Goal: Find specific page/section: Find specific page/section

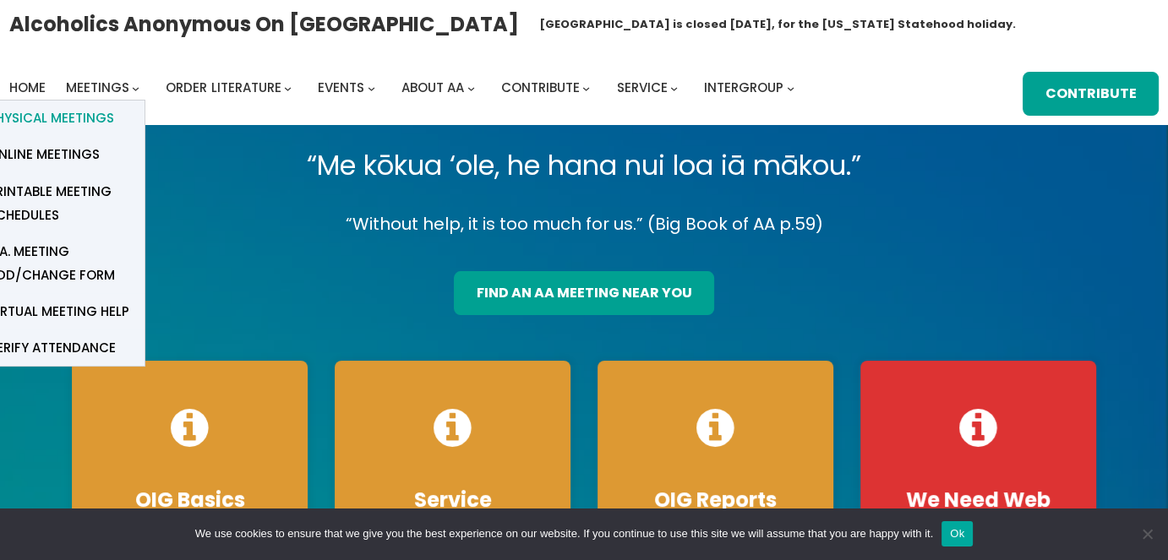
click at [96, 120] on span "Physical Meetings" at bounding box center [51, 118] width 126 height 24
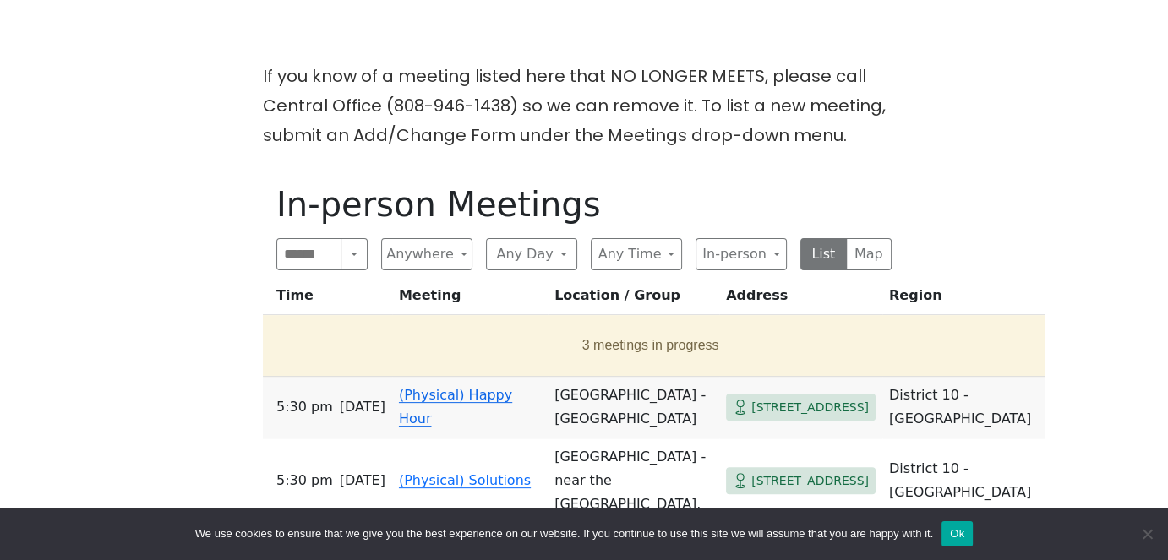
scroll to position [417, 0]
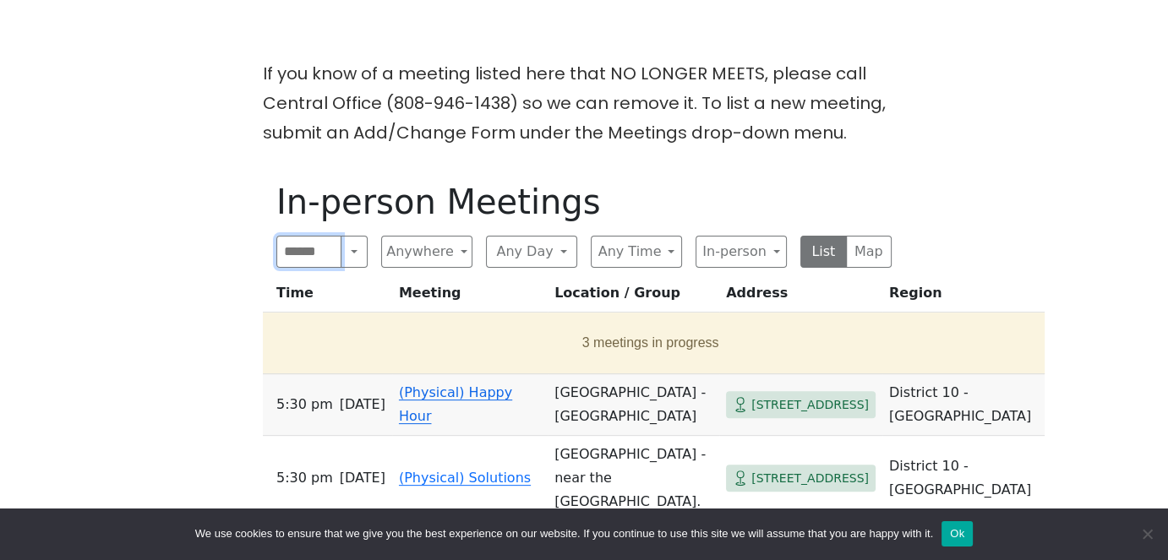
click at [297, 268] on input "Search" at bounding box center [308, 252] width 65 height 32
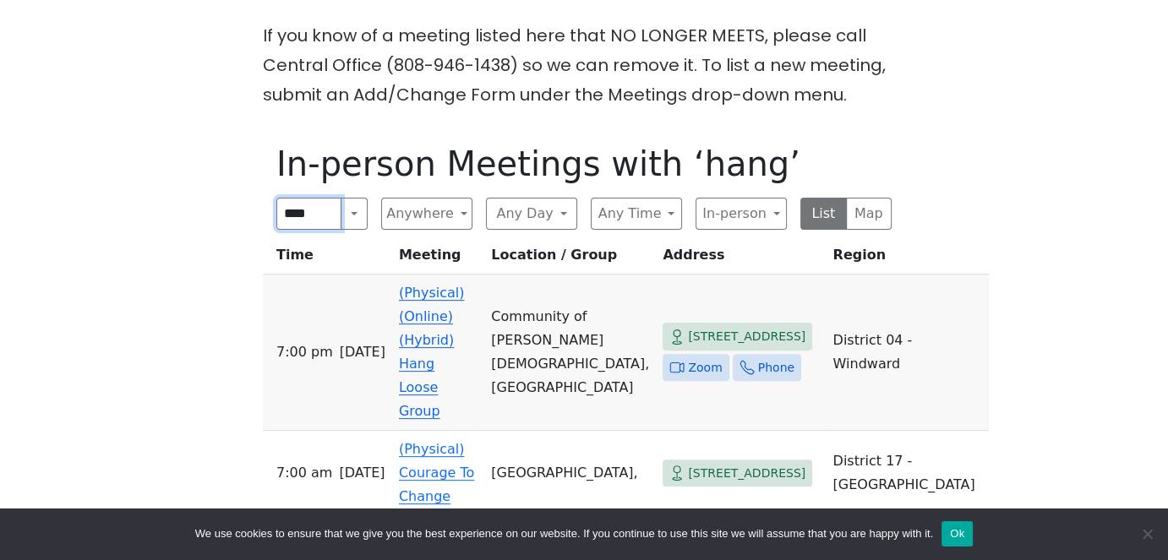
scroll to position [455, 0]
type input "****"
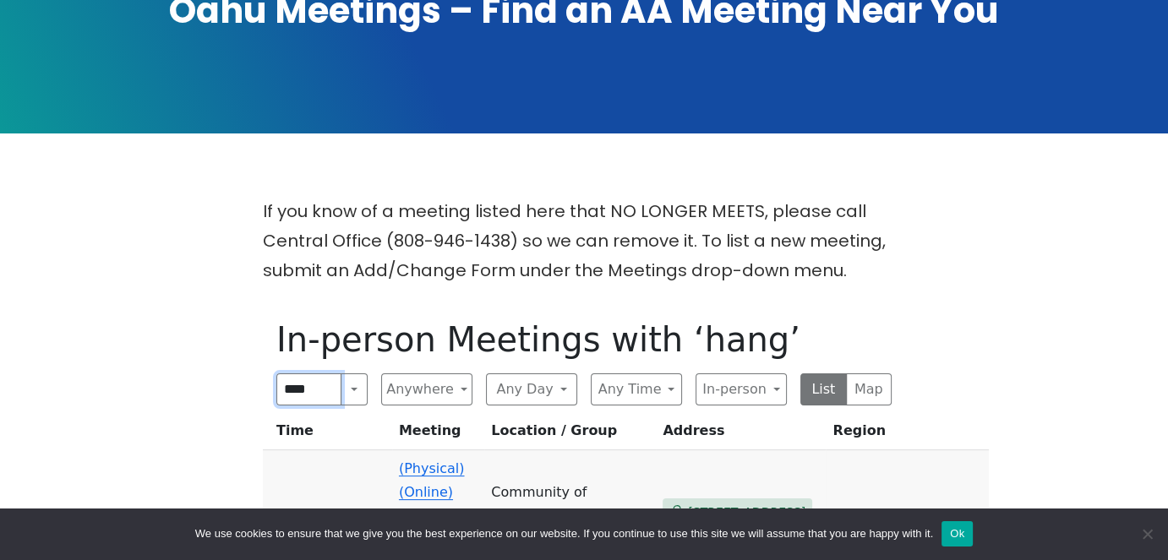
scroll to position [0, 0]
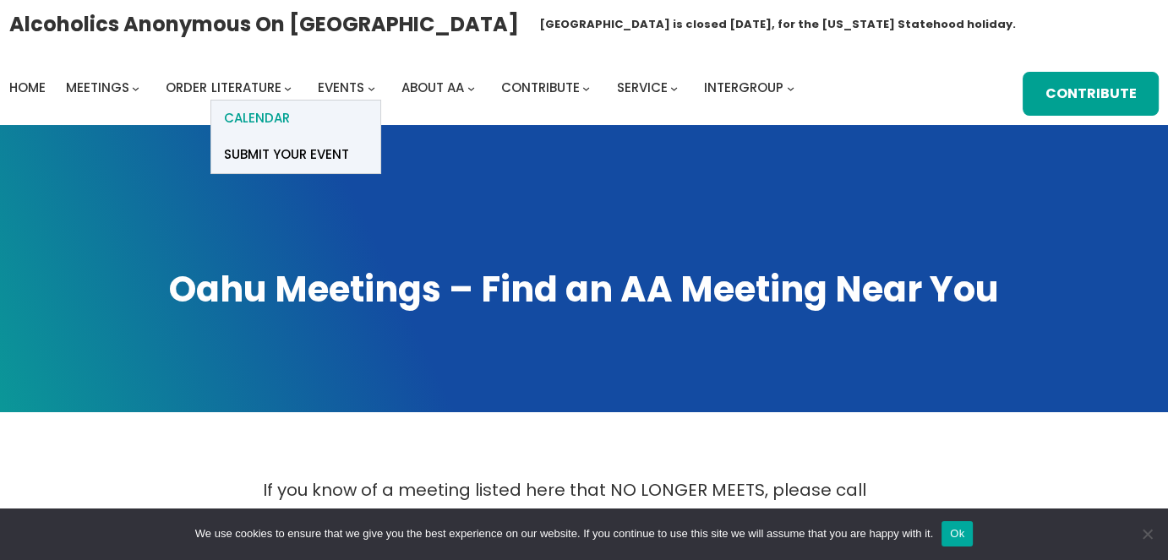
click at [286, 123] on span "Calendar" at bounding box center [257, 118] width 66 height 24
